Goal: Task Accomplishment & Management: Use online tool/utility

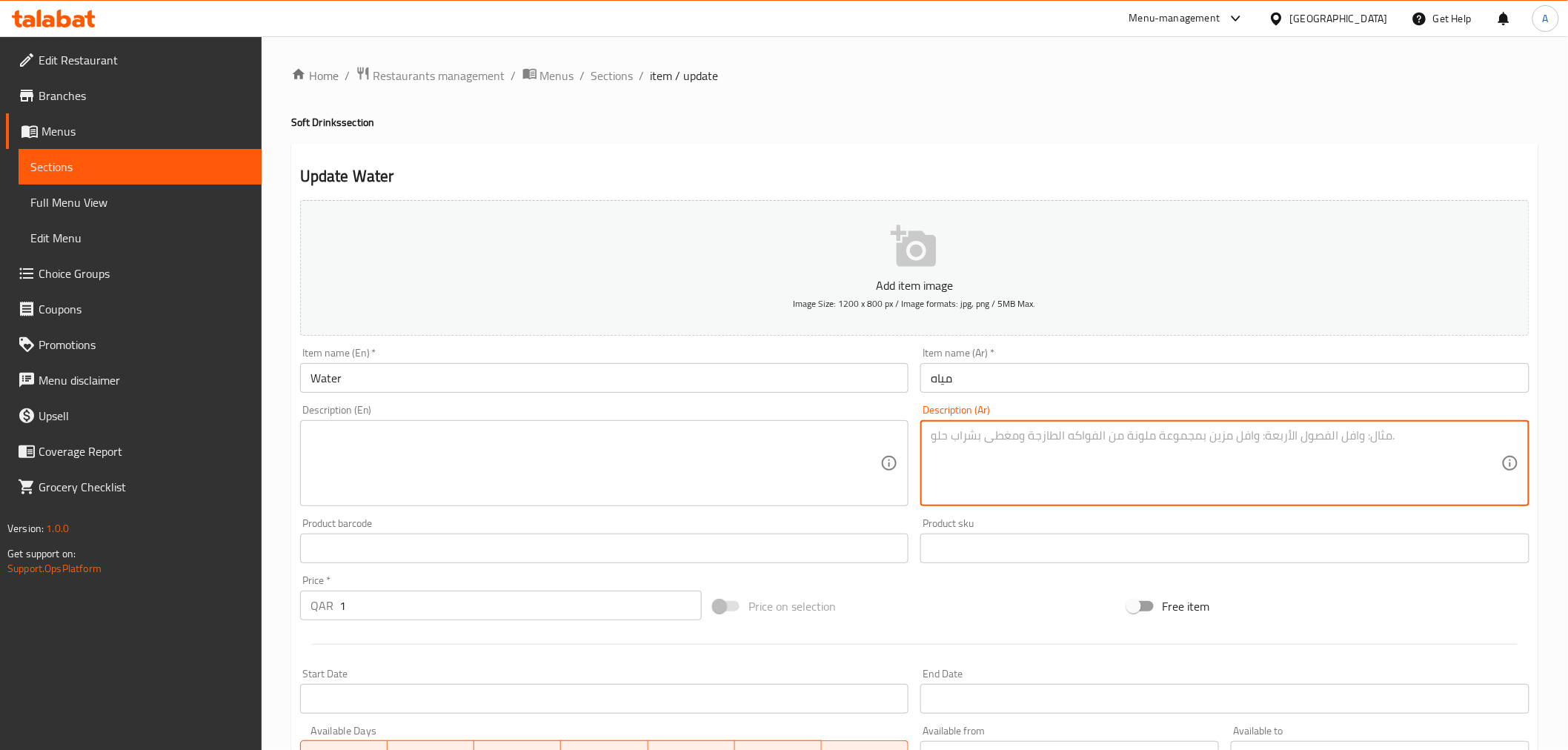
click at [184, 197] on span "Full Menu View" at bounding box center [140, 203] width 219 height 18
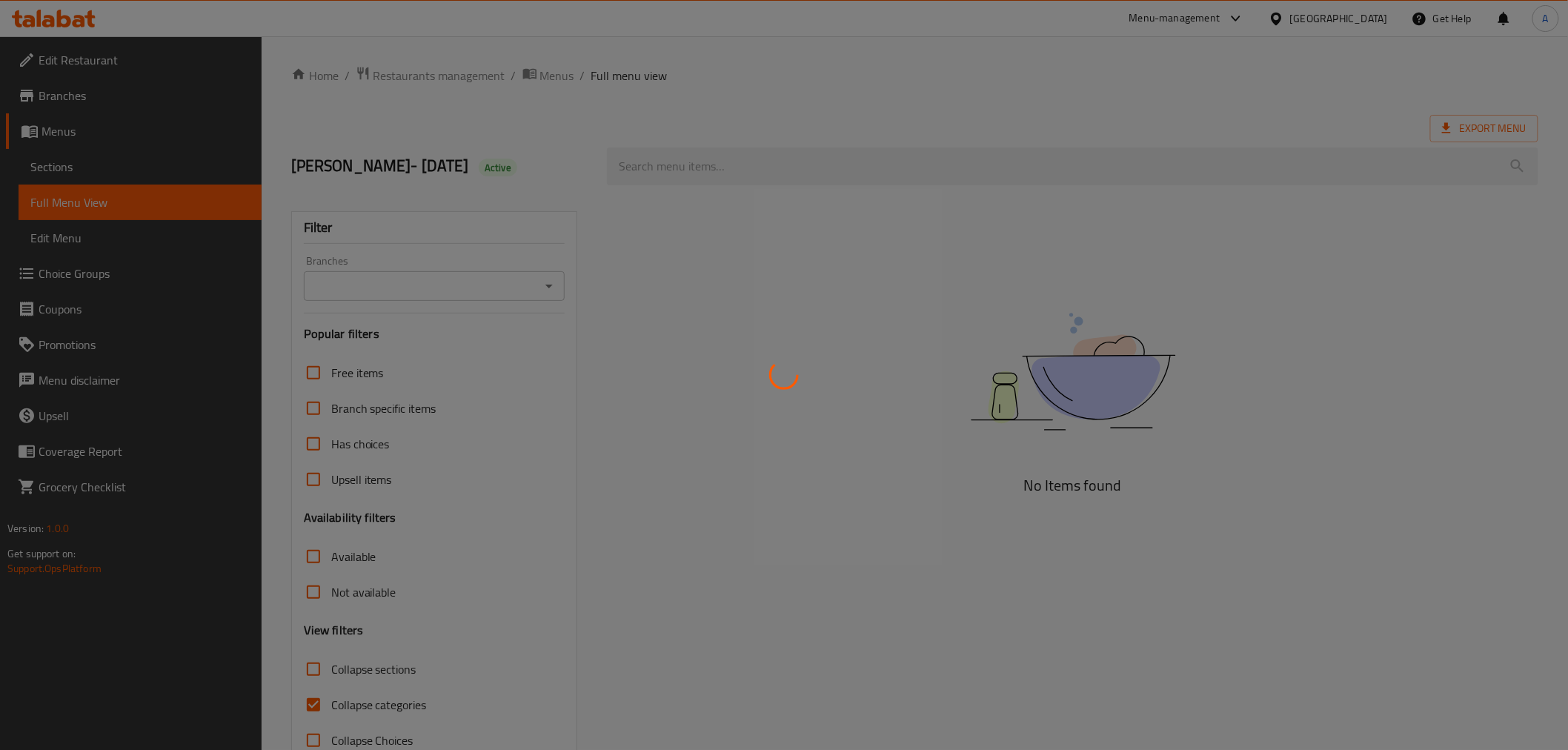
scroll to position [38, 0]
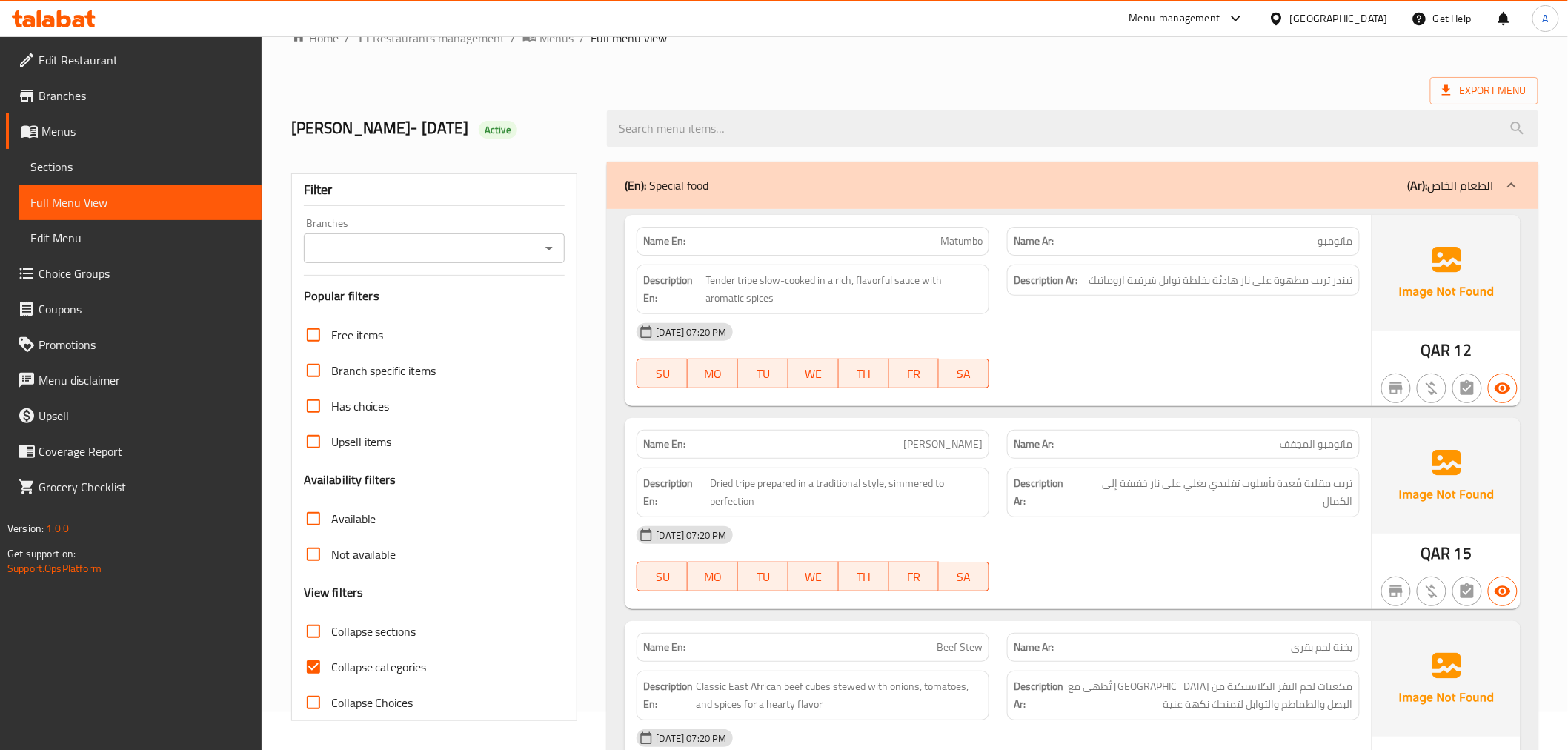
click at [378, 664] on span "Collapse categories" at bounding box center [378, 667] width 95 height 18
click at [331, 664] on input "Collapse categories" at bounding box center [313, 667] width 35 height 35
checkbox input "false"
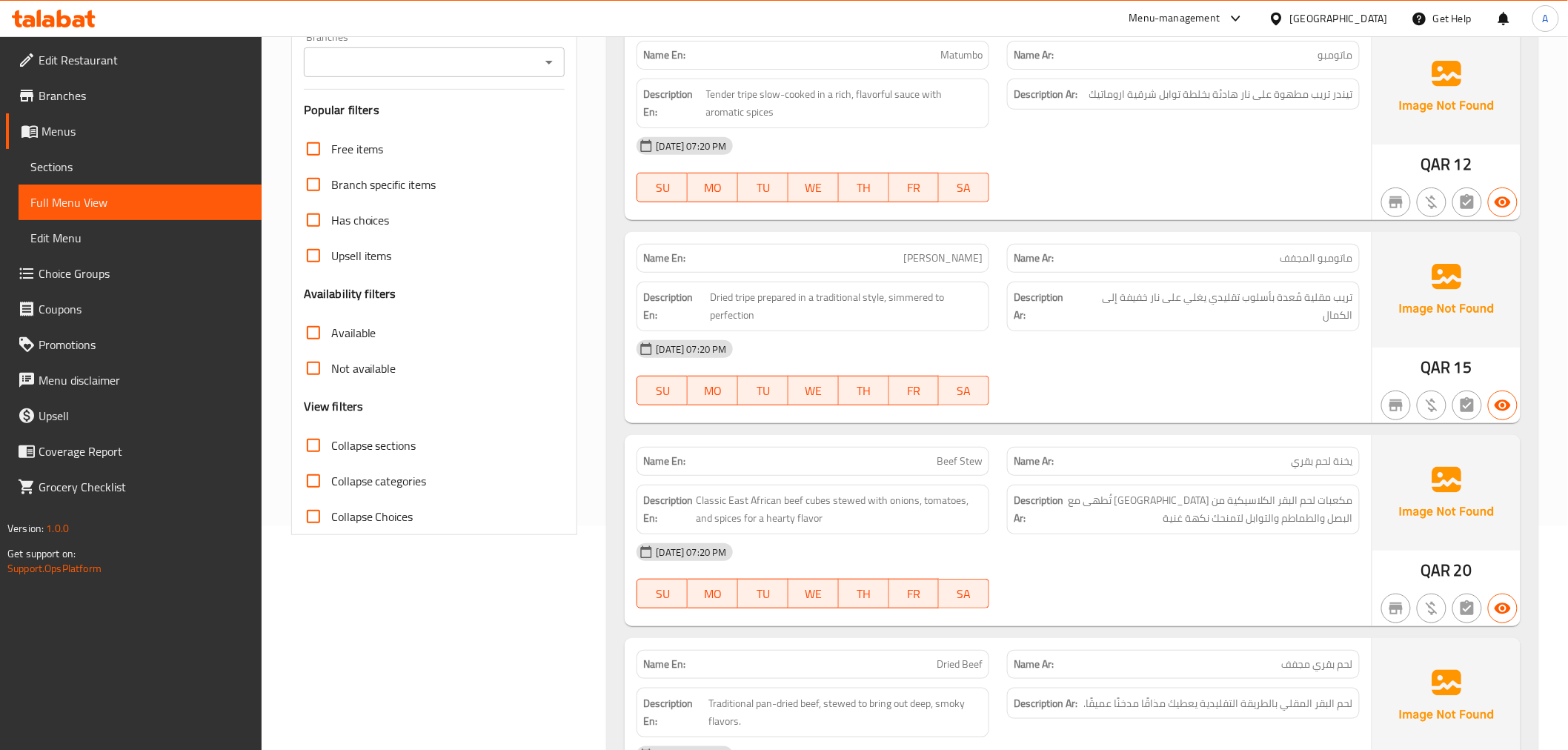
scroll to position [0, 0]
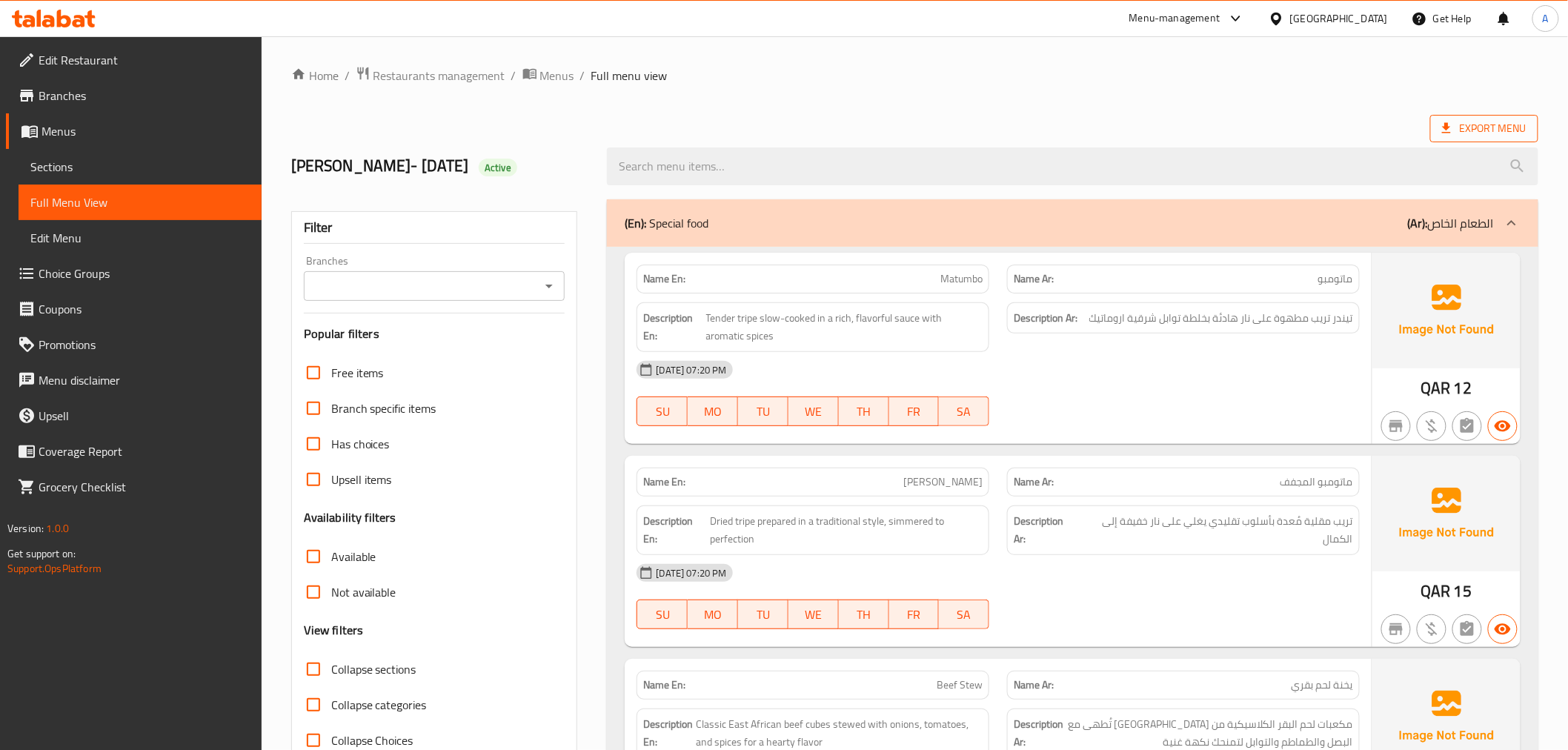
click at [1448, 120] on span "Export Menu" at bounding box center [1484, 128] width 85 height 19
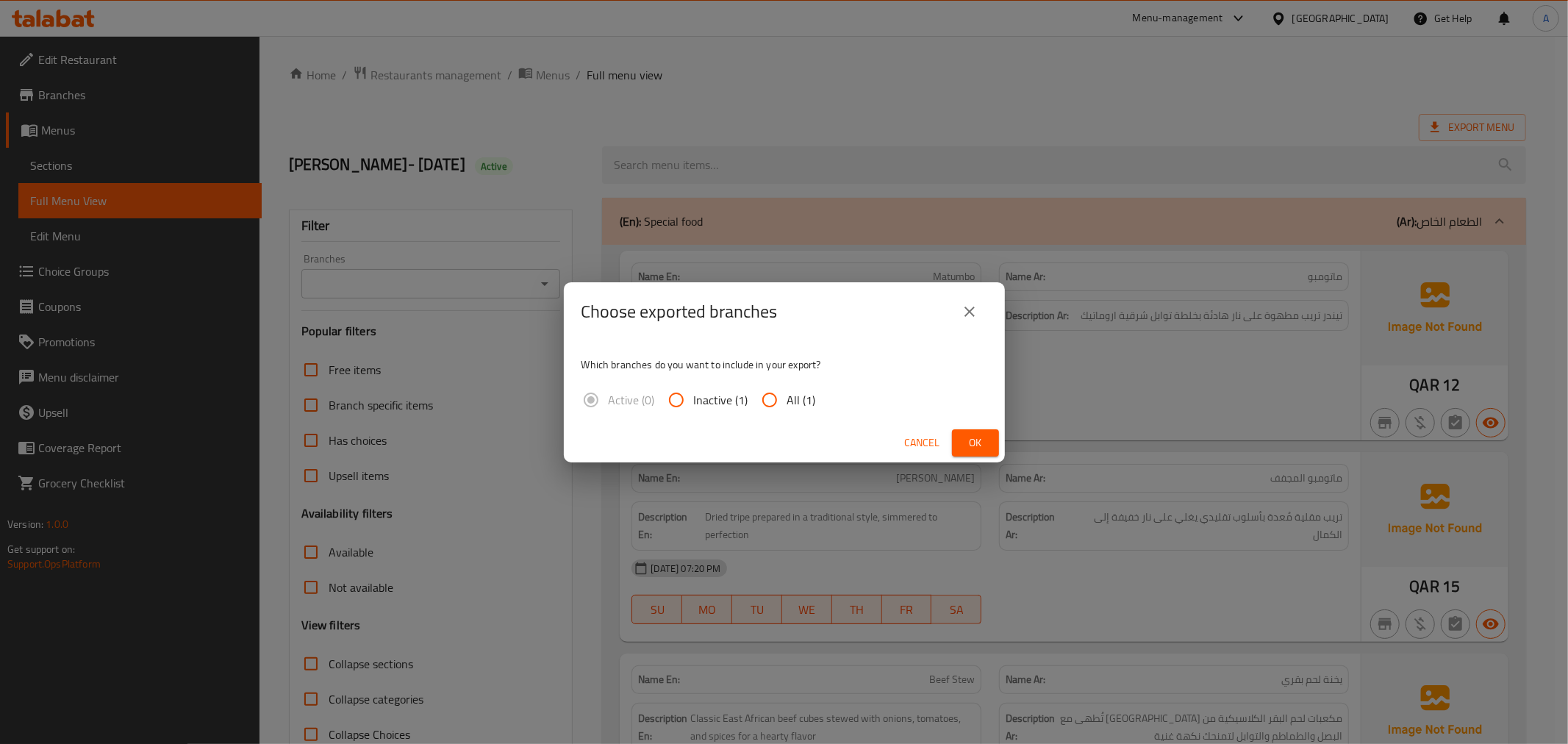
click at [783, 386] on input "All (1)" at bounding box center [769, 399] width 35 height 35
radio input "true"
click at [991, 450] on button "Ok" at bounding box center [975, 442] width 47 height 28
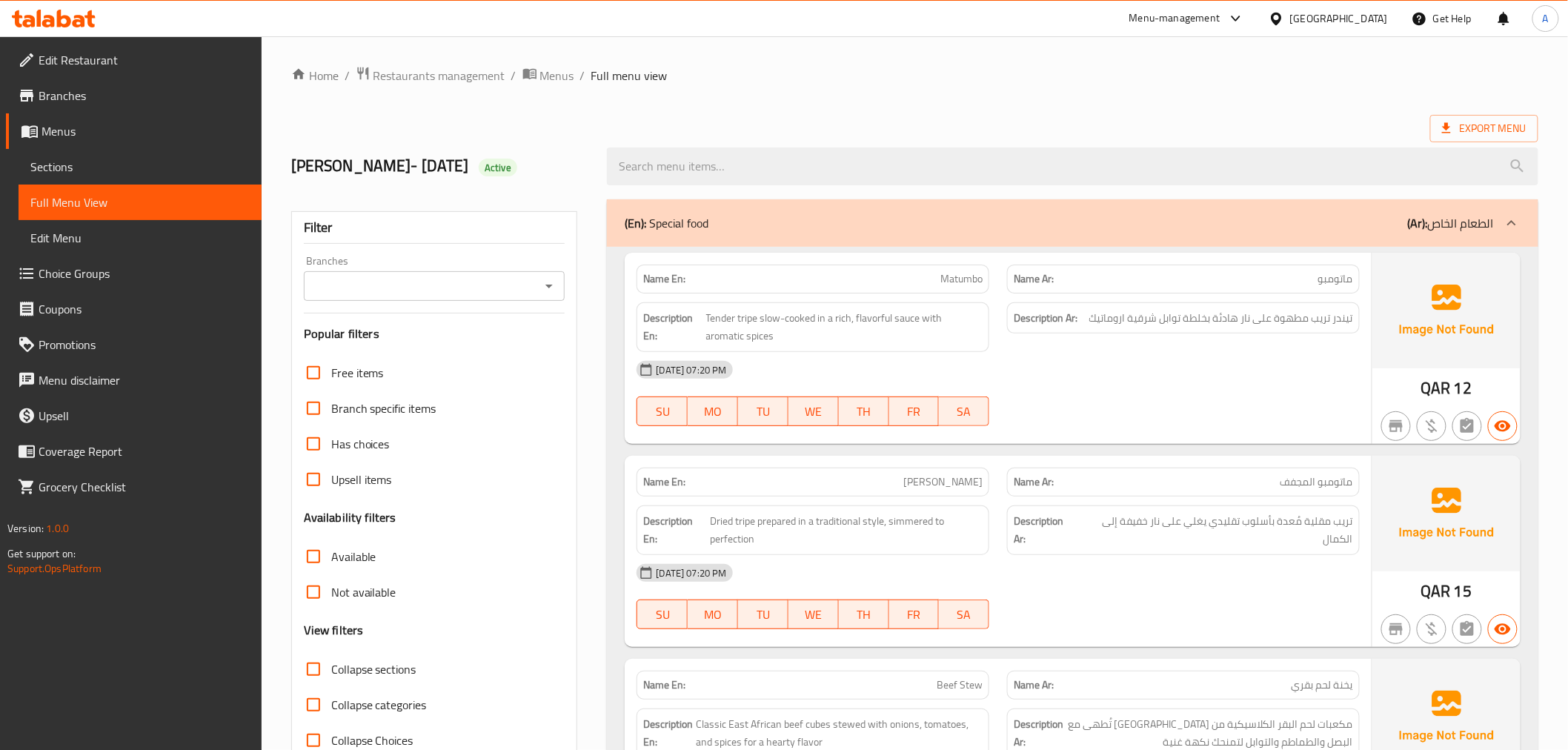
click at [92, 98] on span "Branches" at bounding box center [143, 95] width 211 height 18
